Goal: Task Accomplishment & Management: Manage account settings

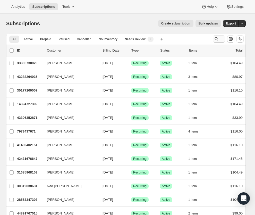
click at [223, 39] on icon "Search and filter results" at bounding box center [221, 38] width 5 height 5
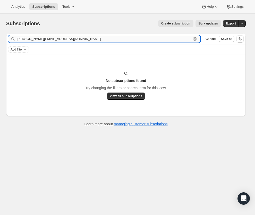
click at [40, 37] on input "[PERSON_NAME][EMAIL_ADDRESS][DOMAIN_NAME]" at bounding box center [104, 38] width 175 height 7
paste input "[EMAIL_ADDRESS]"
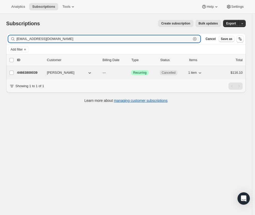
type input "[EMAIL_ADDRESS][DOMAIN_NAME]"
click at [68, 69] on div "44663800039 [PERSON_NAME] --- Success Recurring Cancelled 1 item $116.10" at bounding box center [130, 72] width 226 height 7
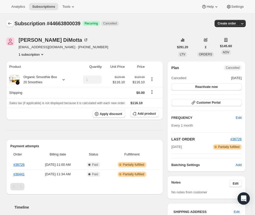
click at [11, 25] on icon "Subscriptions" at bounding box center [9, 23] width 5 height 5
